Goal: Subscribe to service/newsletter

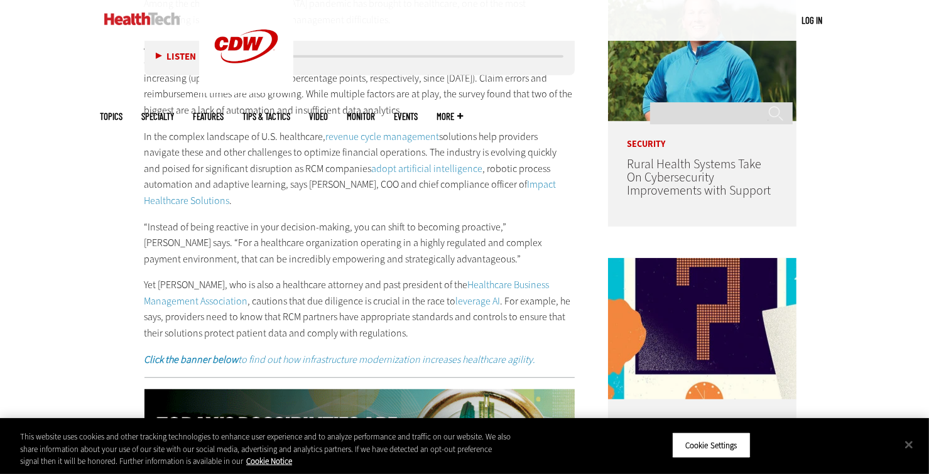
scroll to position [771, 0]
click at [251, 187] on p "In the complex landscape of U.S. healthcare, revenue cycle management solutions…" at bounding box center [359, 169] width 431 height 80
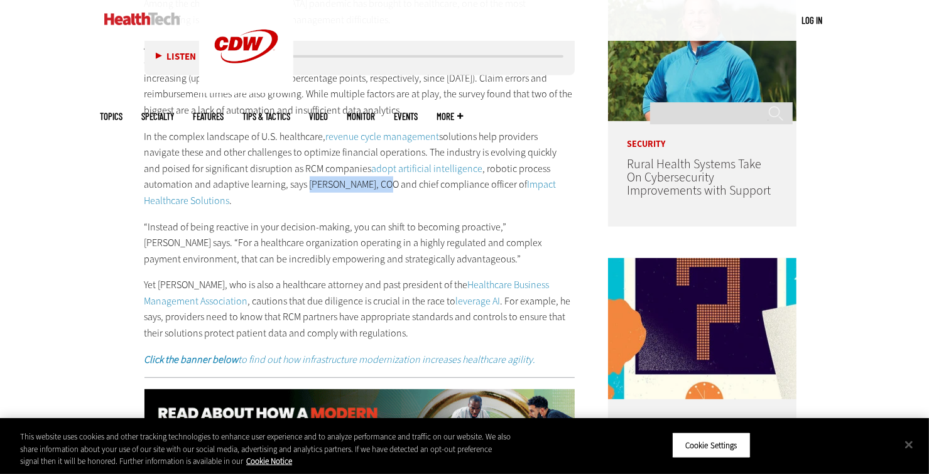
drag, startPoint x: 251, startPoint y: 187, endPoint x: 304, endPoint y: 184, distance: 52.8
click at [304, 184] on p "In the complex landscape of U.S. healthcare, revenue cycle management solutions…" at bounding box center [359, 169] width 431 height 80
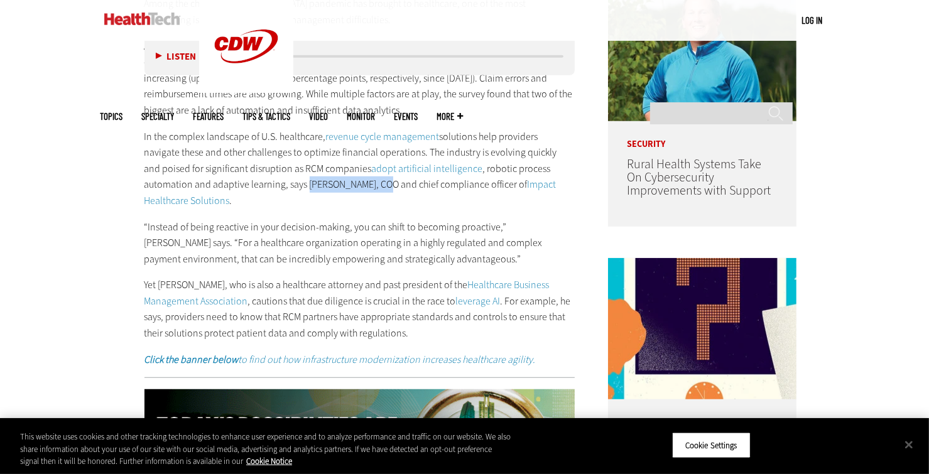
copy p "Landon Tooke, COO"
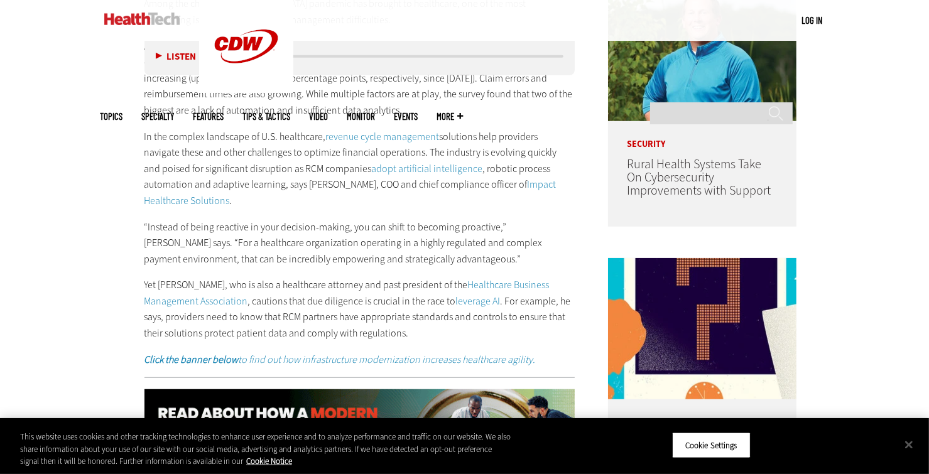
click at [440, 185] on p "In the complex landscape of U.S. healthcare, revenue cycle management solutions…" at bounding box center [359, 169] width 431 height 80
drag, startPoint x: 563, startPoint y: 183, endPoint x: 450, endPoint y: 181, distance: 113.1
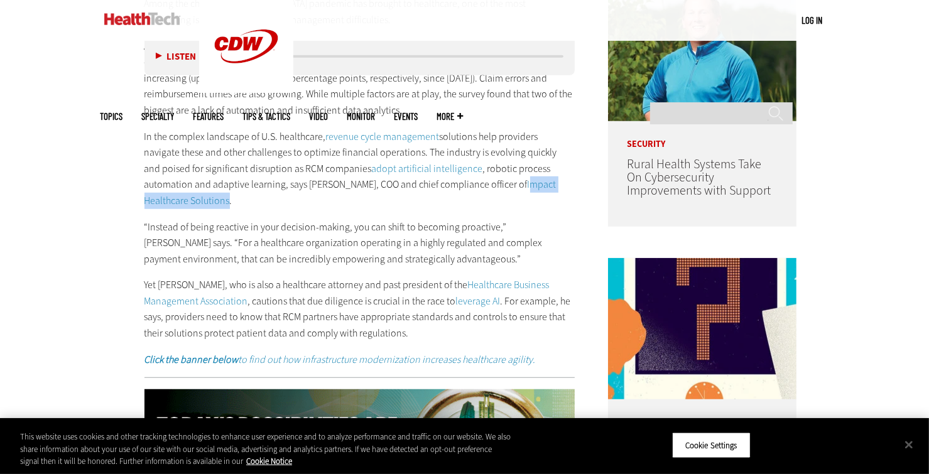
click at [450, 181] on p "In the complex landscape of U.S. healthcare, revenue cycle management solutions…" at bounding box center [359, 169] width 431 height 80
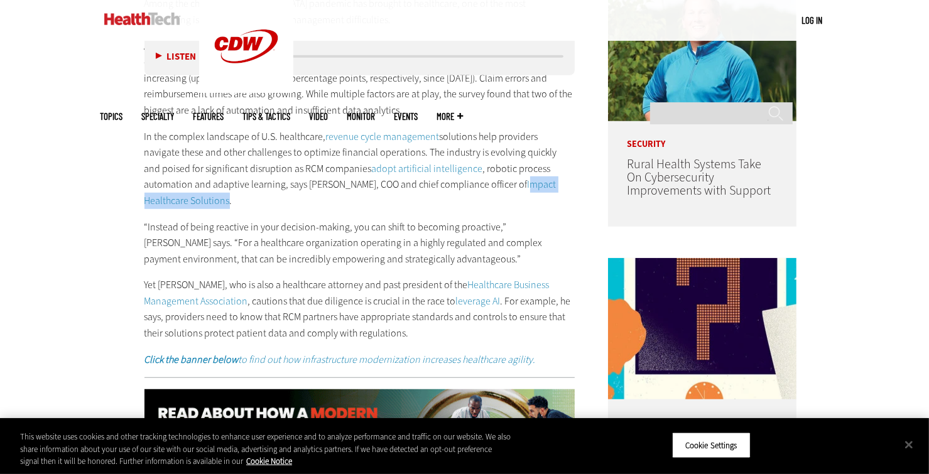
copy link "mpact Healthcare Solutions"
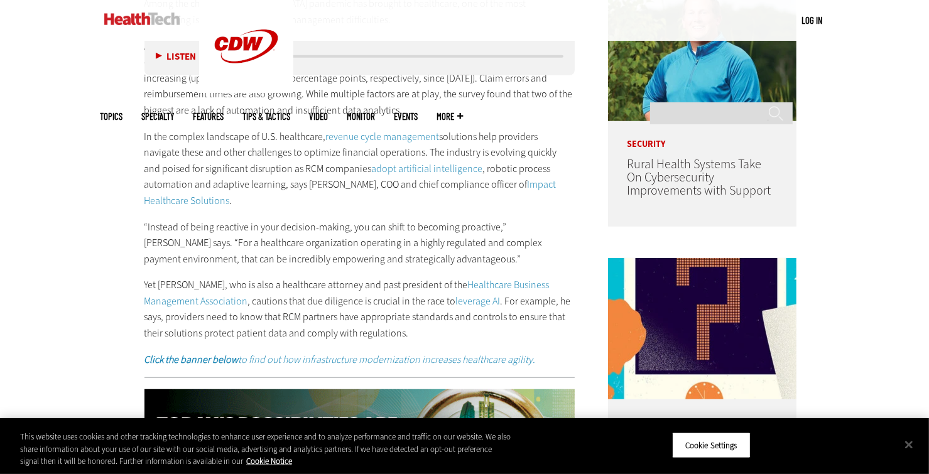
click at [258, 186] on p "In the complex landscape of U.S. healthcare, revenue cycle management solutions…" at bounding box center [359, 169] width 431 height 80
drag, startPoint x: 258, startPoint y: 186, endPoint x: 285, endPoint y: 182, distance: 26.7
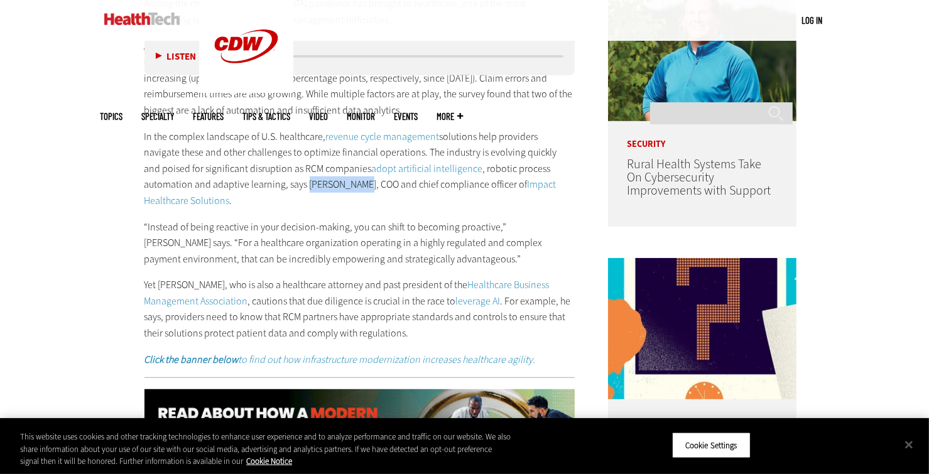
click at [285, 182] on p "In the complex landscape of U.S. healthcare, revenue cycle management solutions…" at bounding box center [359, 169] width 431 height 80
copy p "Landon Tooke"
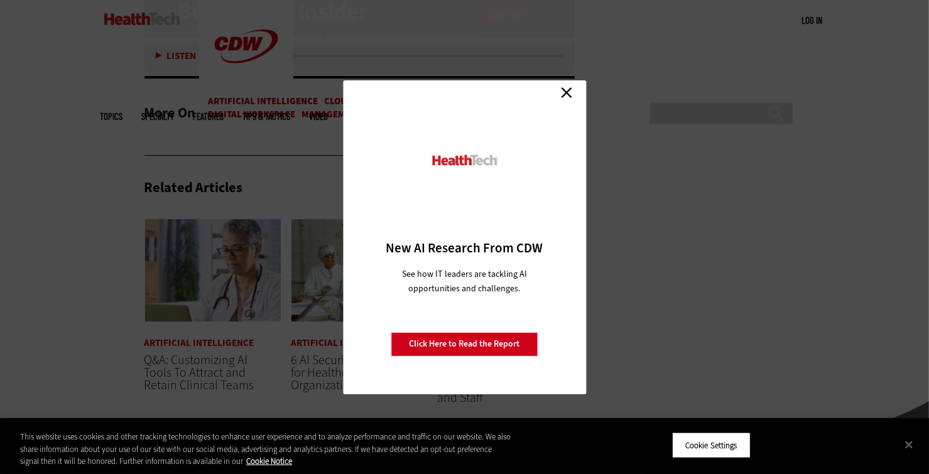
scroll to position [3963, 0]
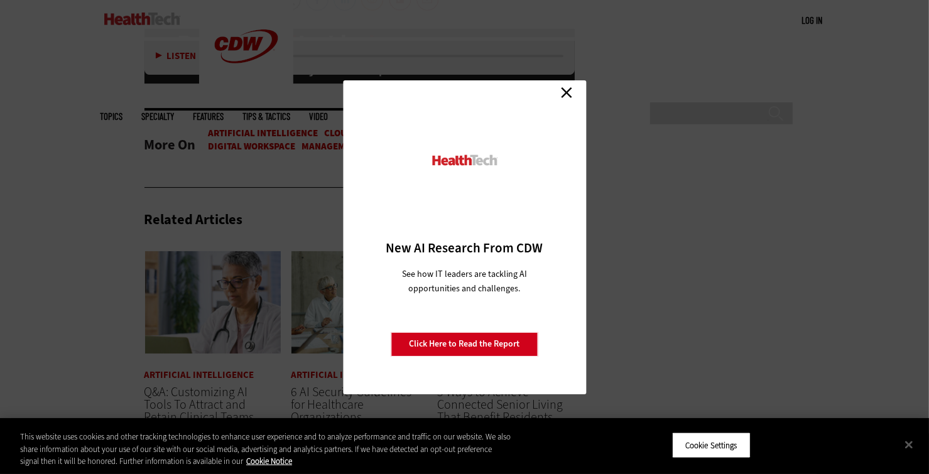
click at [568, 90] on link "Close" at bounding box center [566, 93] width 19 height 19
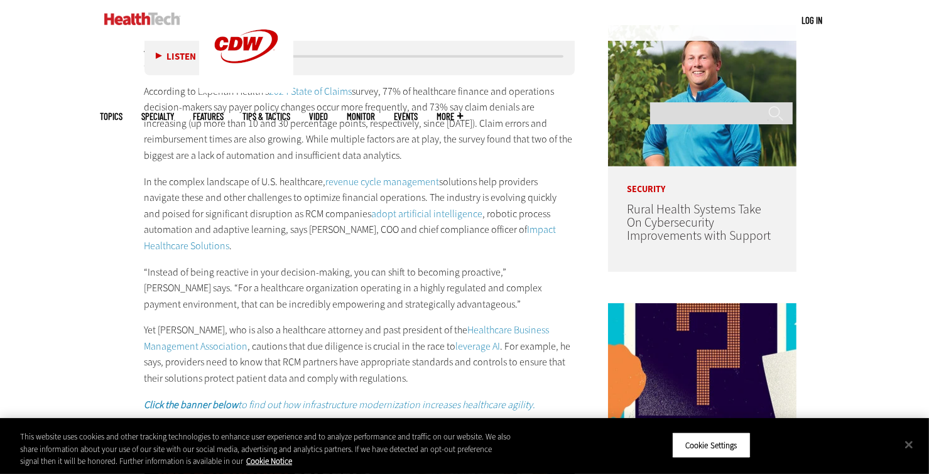
scroll to position [726, 0]
click at [197, 91] on p "According to Experian Health’s 2024 State of Claims survey, 77% of healthcare f…" at bounding box center [359, 124] width 431 height 80
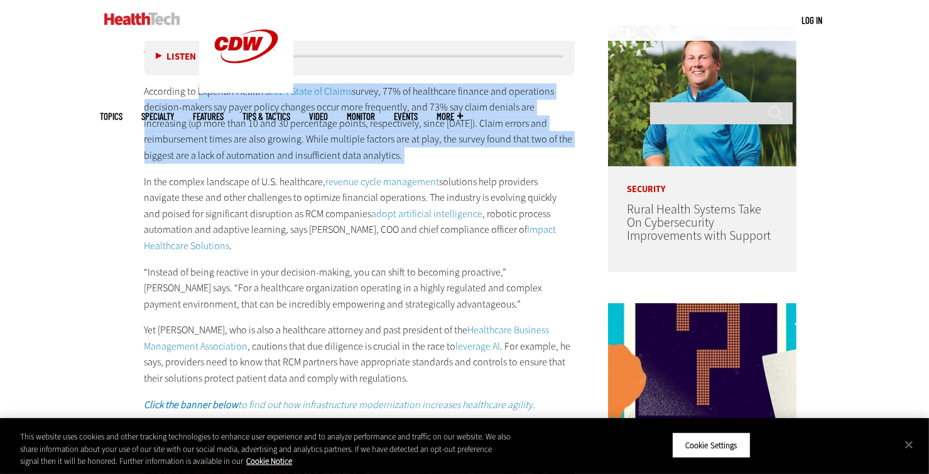
drag, startPoint x: 197, startPoint y: 91, endPoint x: 357, endPoint y: 153, distance: 171.8
click at [357, 153] on p "According to Experian Health’s 2024 State of Claims survey, 77% of healthcare f…" at bounding box center [359, 124] width 431 height 80
copy div "Experian Health’s 2024 State of Claims survey, 77% of healthcare finance and op…"
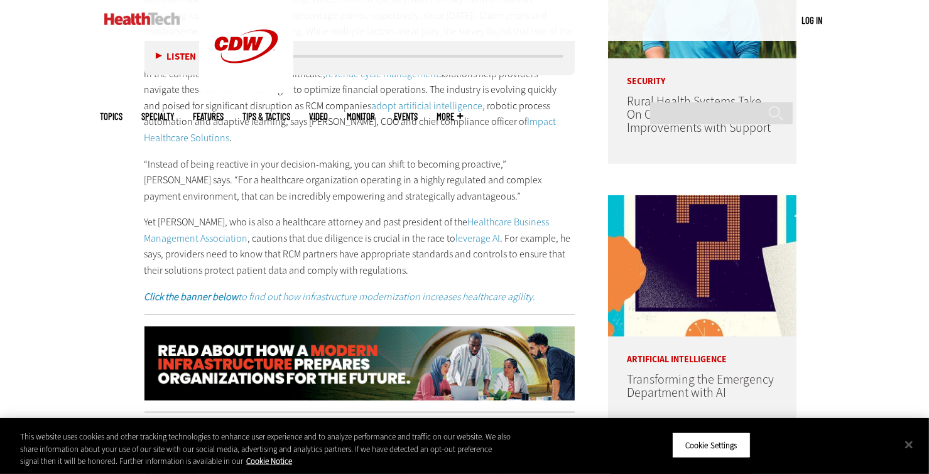
scroll to position [834, 0]
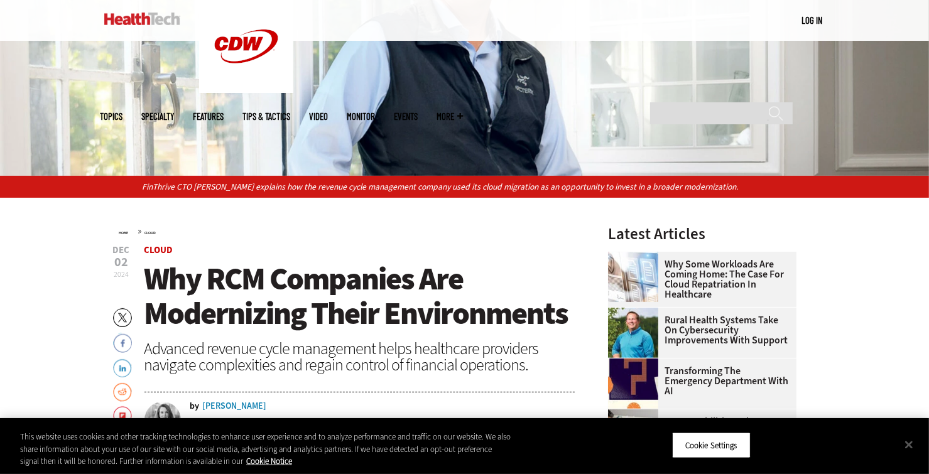
scroll to position [259, 0]
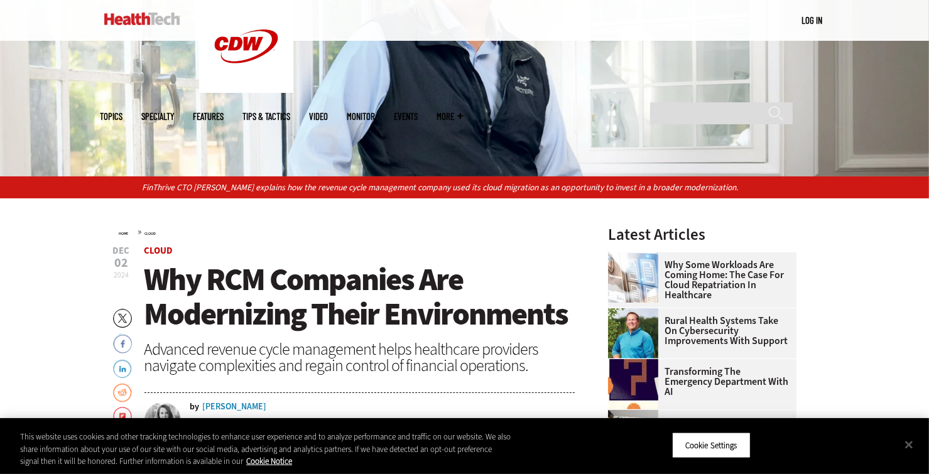
click at [176, 301] on span "Why RCM Companies Are Modernizing Their Environments" at bounding box center [356, 297] width 424 height 76
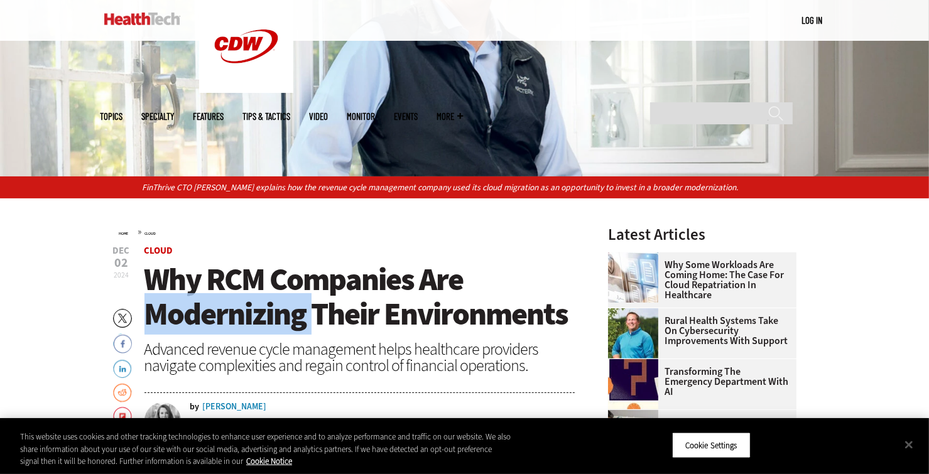
click at [176, 301] on span "Why RCM Companies Are Modernizing Their Environments" at bounding box center [356, 297] width 424 height 76
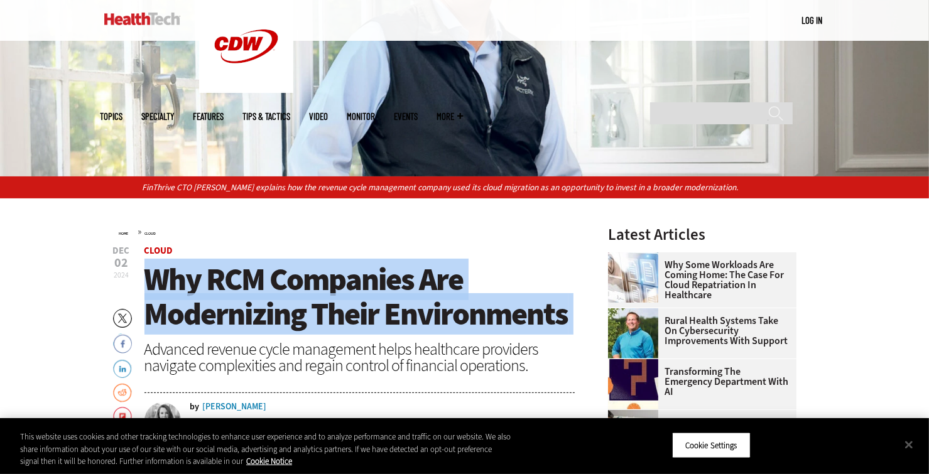
click at [176, 301] on span "Why RCM Companies Are Modernizing Their Environments" at bounding box center [356, 297] width 424 height 76
copy header "Why RCM Companies Are Modernizing Their Environments"
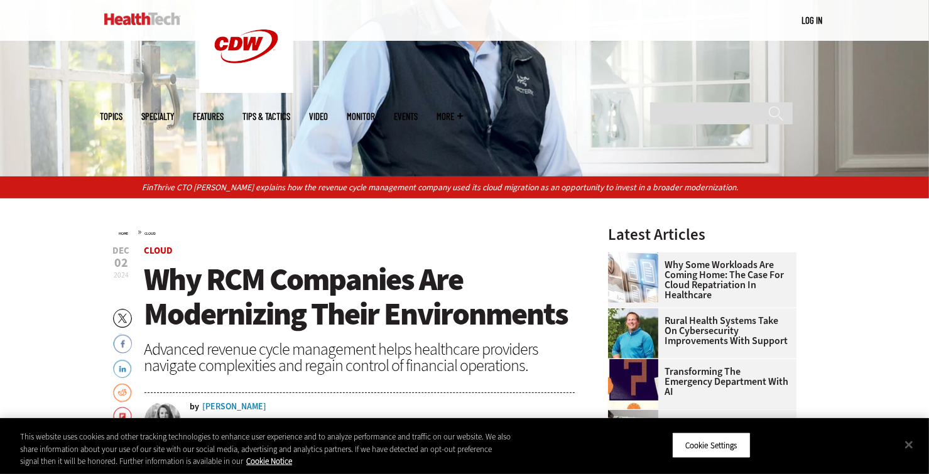
click at [140, 18] on img at bounding box center [142, 19] width 76 height 13
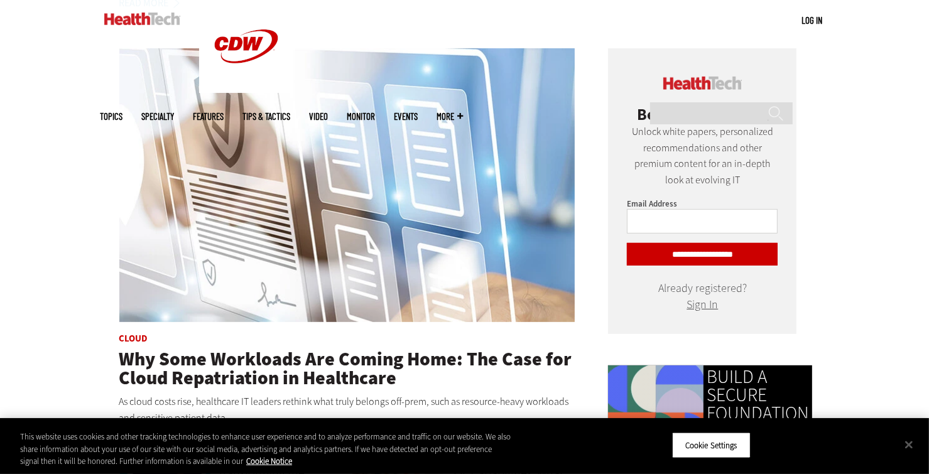
scroll to position [580, 0]
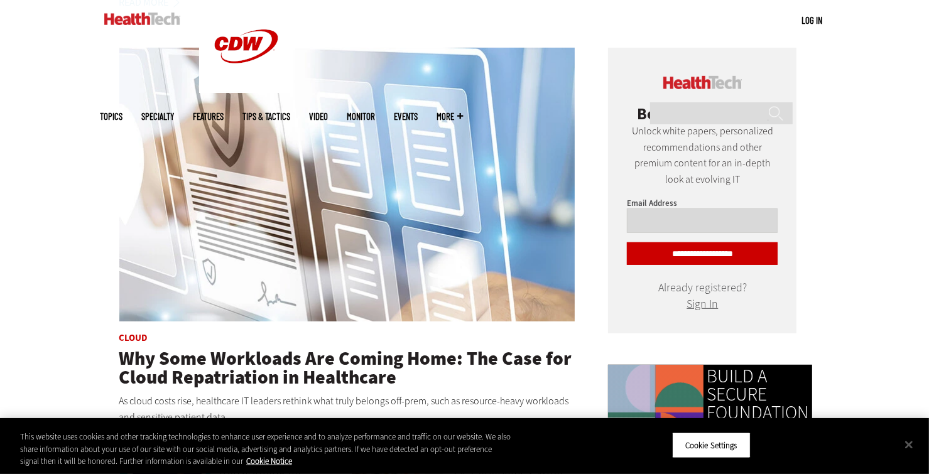
click at [706, 215] on input "Email Address" at bounding box center [702, 221] width 151 height 24
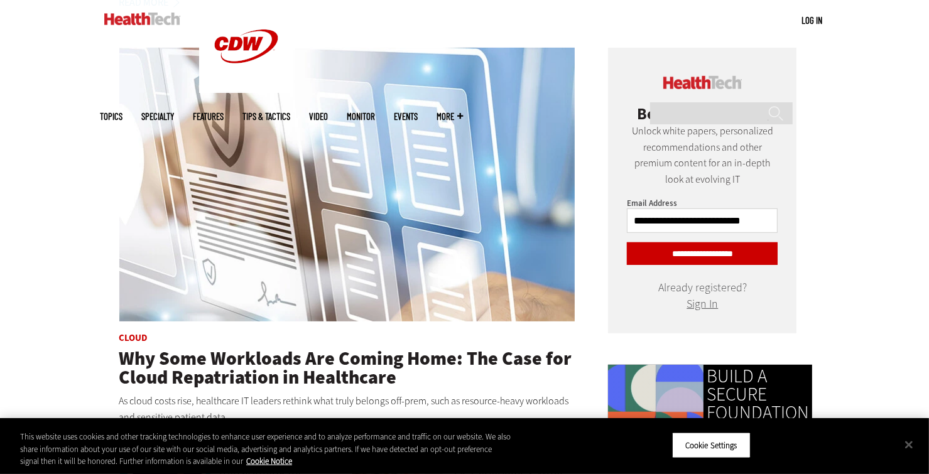
type input "**********"
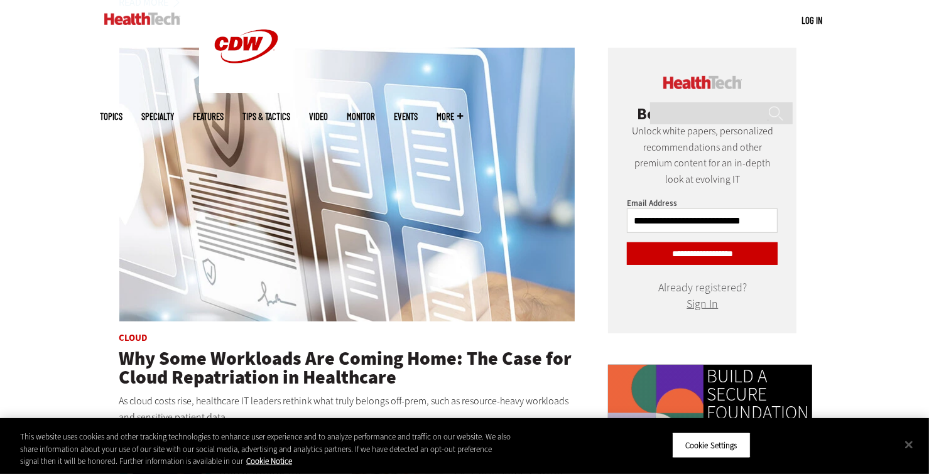
click at [678, 255] on input "**********" at bounding box center [702, 253] width 151 height 23
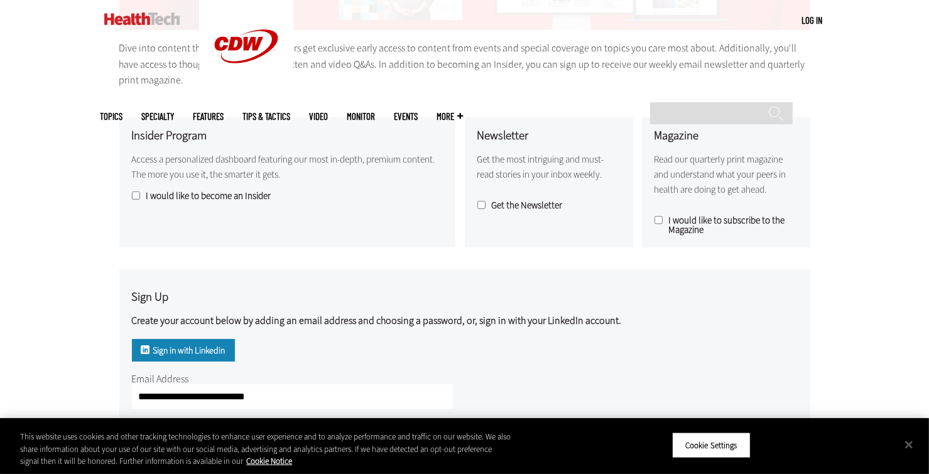
scroll to position [284, 0]
click at [488, 204] on label "Get the Newsletter" at bounding box center [548, 204] width 143 height 9
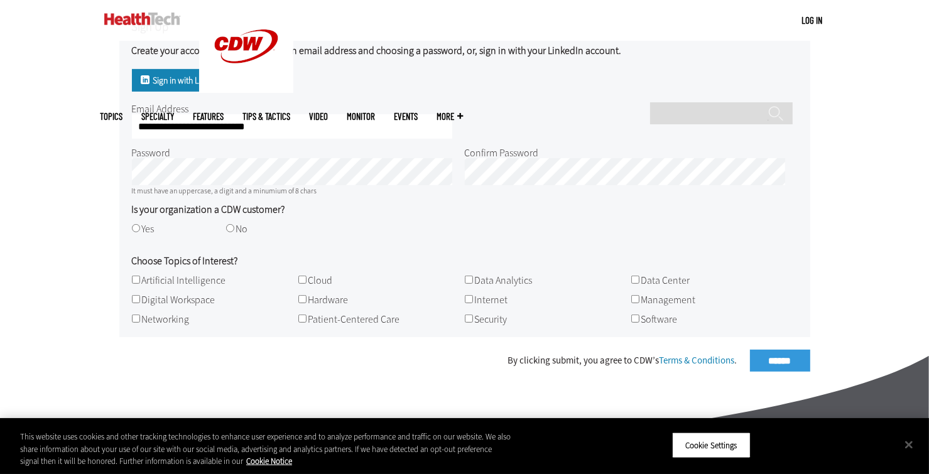
scroll to position [583, 0]
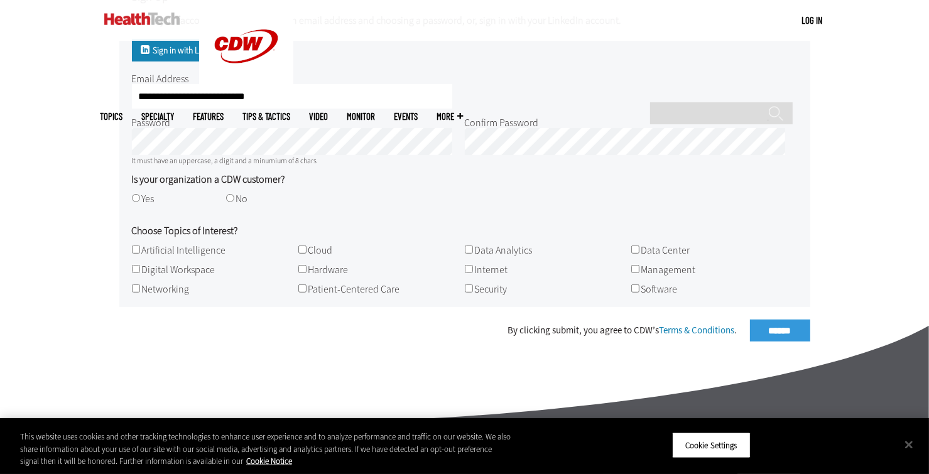
click at [92, 217] on div "Become an Insider Sign up today to receive premium content! Sign Up MENU Log in…" at bounding box center [464, 71] width 929 height 1308
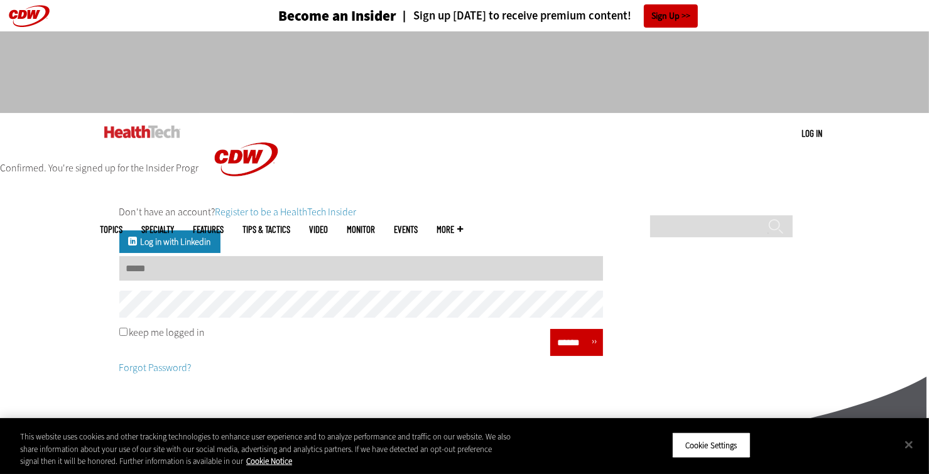
click at [292, 275] on input "Username" at bounding box center [361, 268] width 484 height 24
type input "**********"
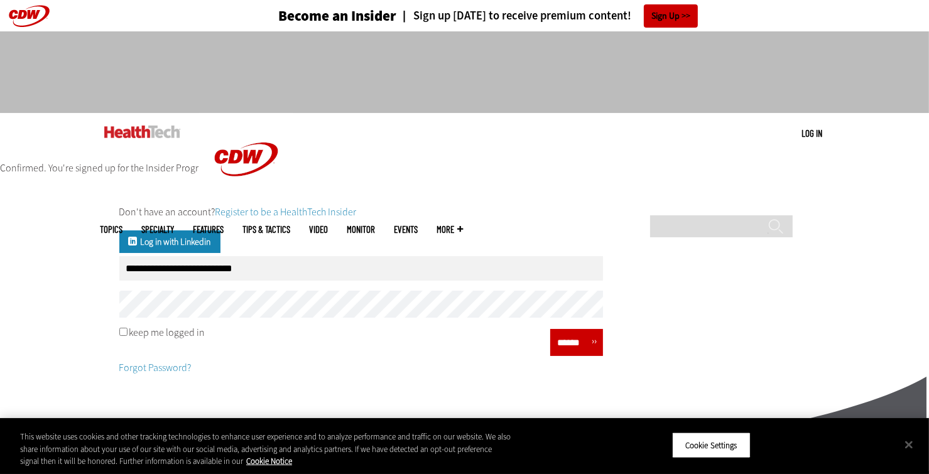
click at [0, 0] on label "keep me logged in" at bounding box center [0, 0] width 0 height 0
click at [563, 345] on input "******" at bounding box center [573, 343] width 38 height 18
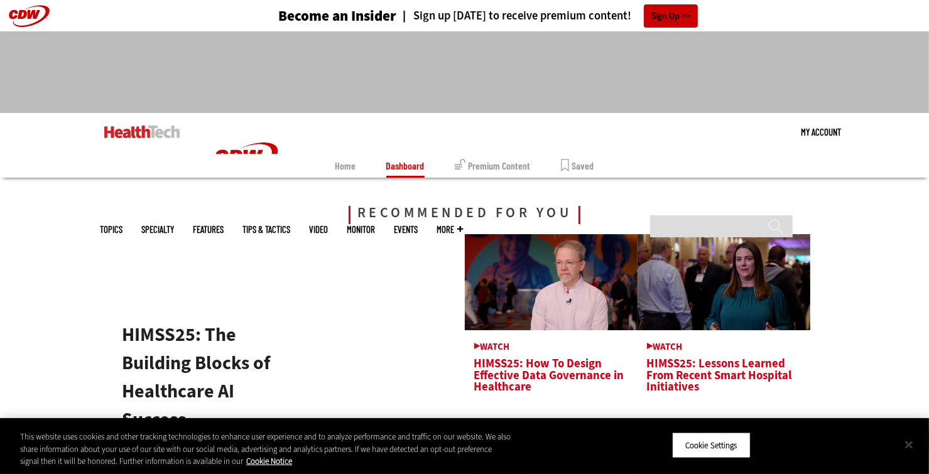
click at [912, 447] on button "Close" at bounding box center [909, 445] width 28 height 28
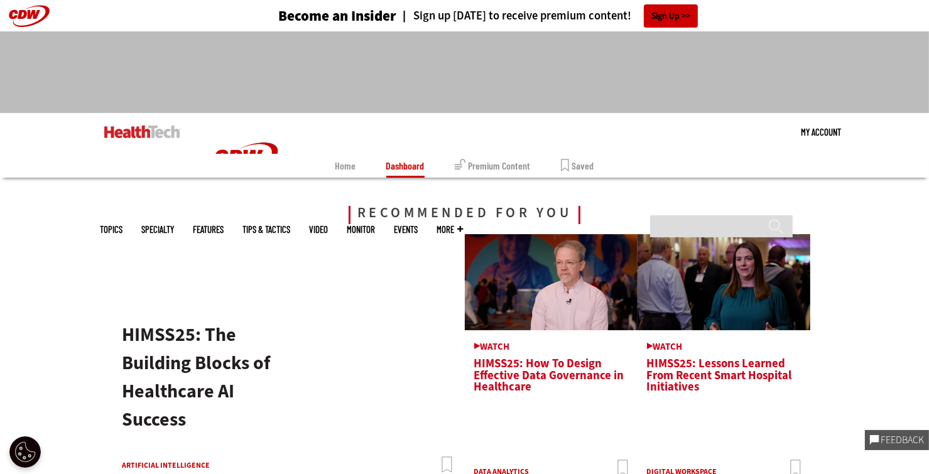
click at [127, 127] on img at bounding box center [142, 132] width 76 height 13
